Goal: Check status

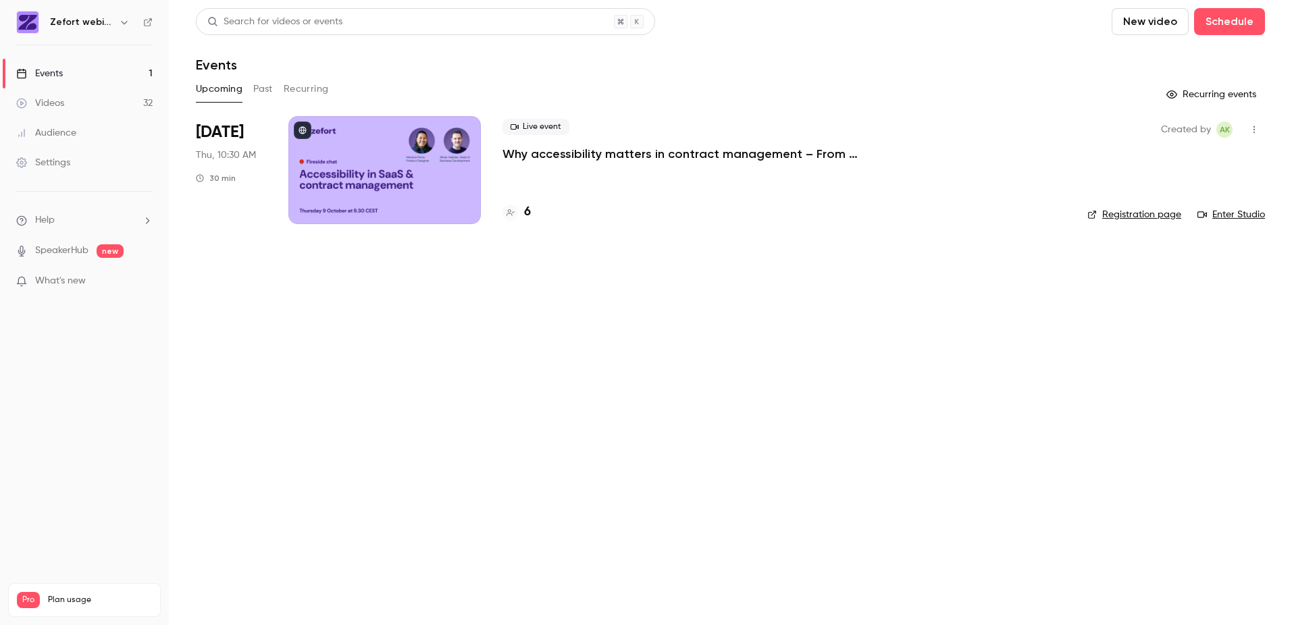
click at [455, 186] on div at bounding box center [384, 170] width 192 height 108
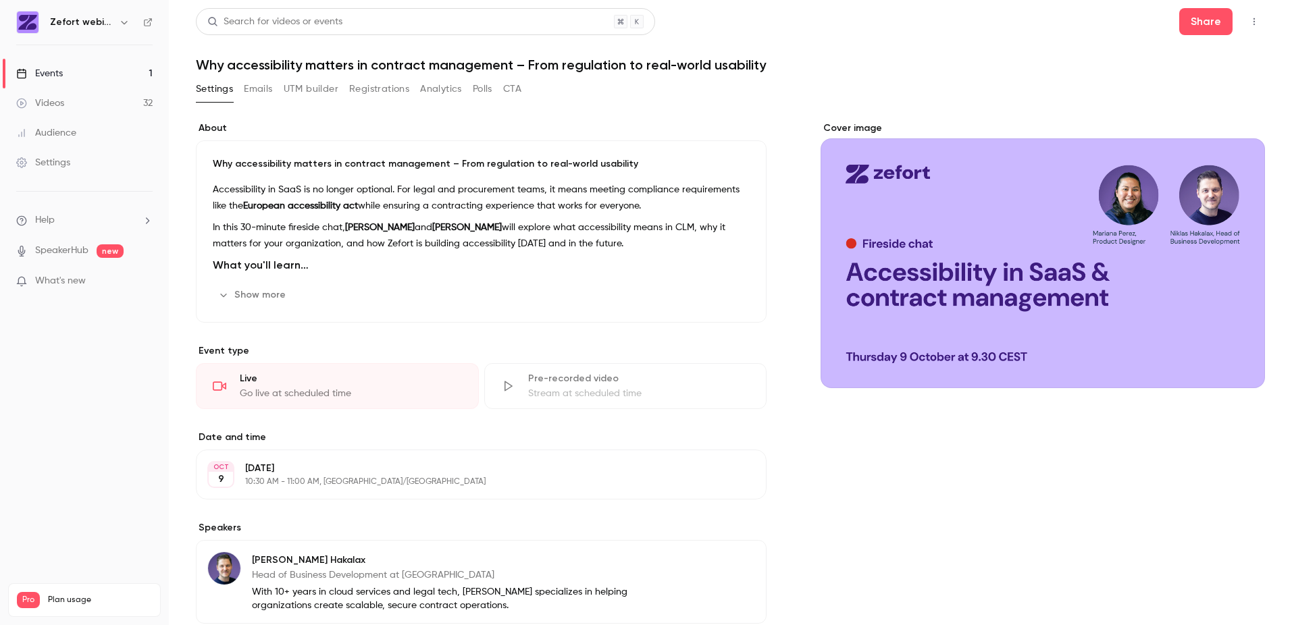
click at [404, 90] on button "Registrations" at bounding box center [379, 89] width 60 height 22
